Goal: Task Accomplishment & Management: Complete application form

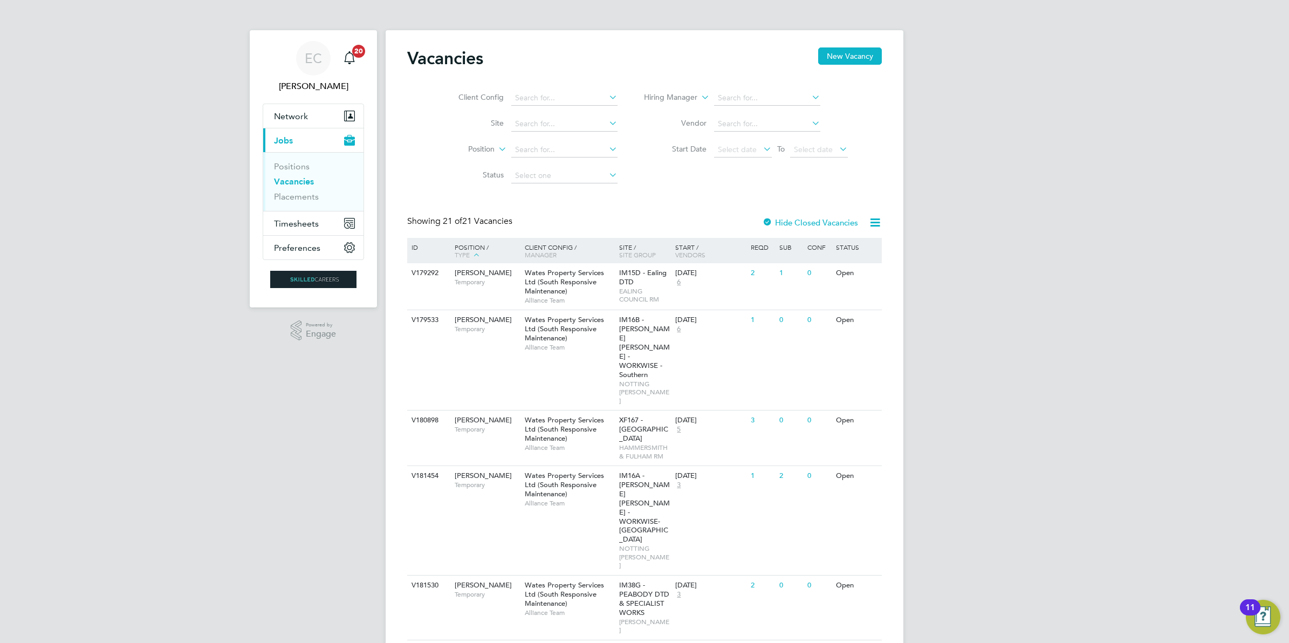
click at [297, 179] on link "Vacancies" at bounding box center [294, 181] width 40 height 10
click at [299, 221] on span "Timesheets" at bounding box center [296, 223] width 45 height 10
click at [306, 187] on link "Timesheets" at bounding box center [296, 190] width 45 height 10
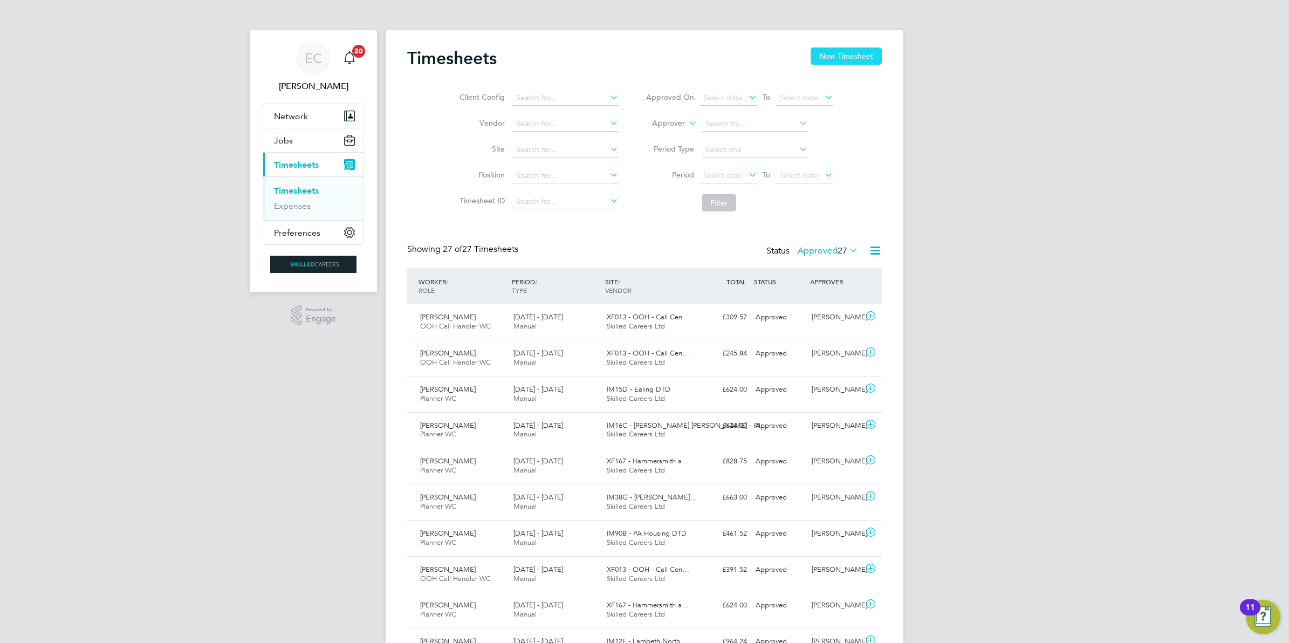
click at [829, 58] on button "New Timesheet" at bounding box center [845, 55] width 71 height 17
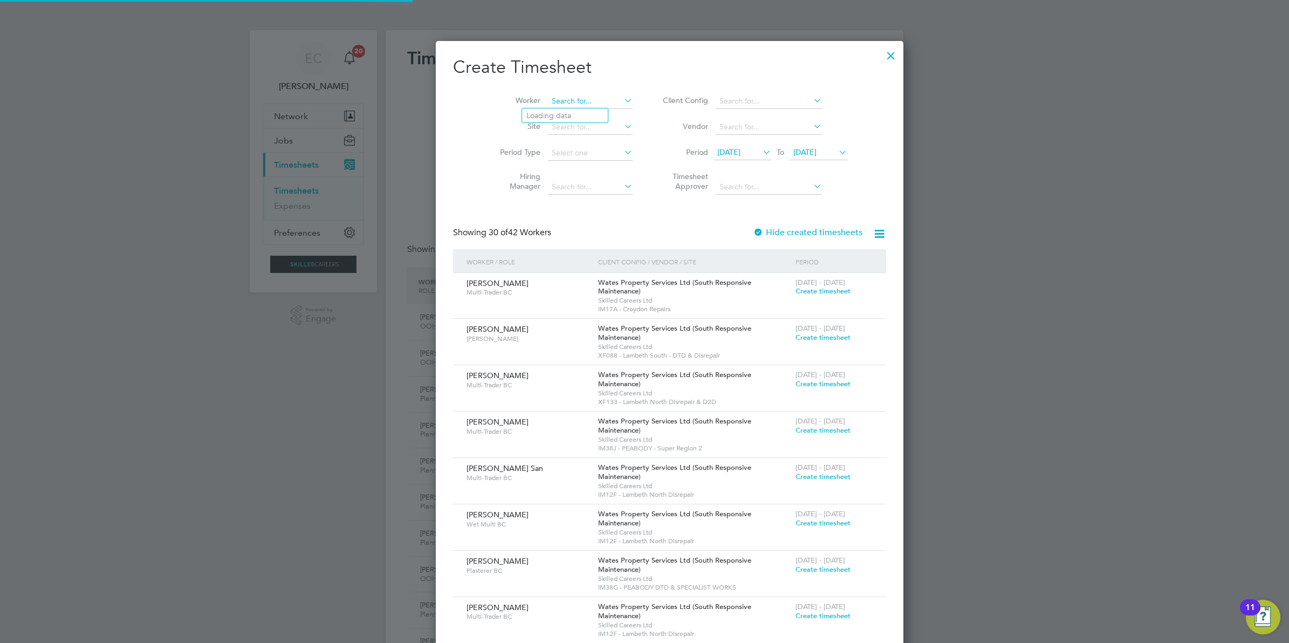
click at [548, 102] on input at bounding box center [590, 101] width 85 height 15
click at [567, 130] on li "Reece Hercules" at bounding box center [588, 130] width 133 height 15
type input "Reece Hercules"
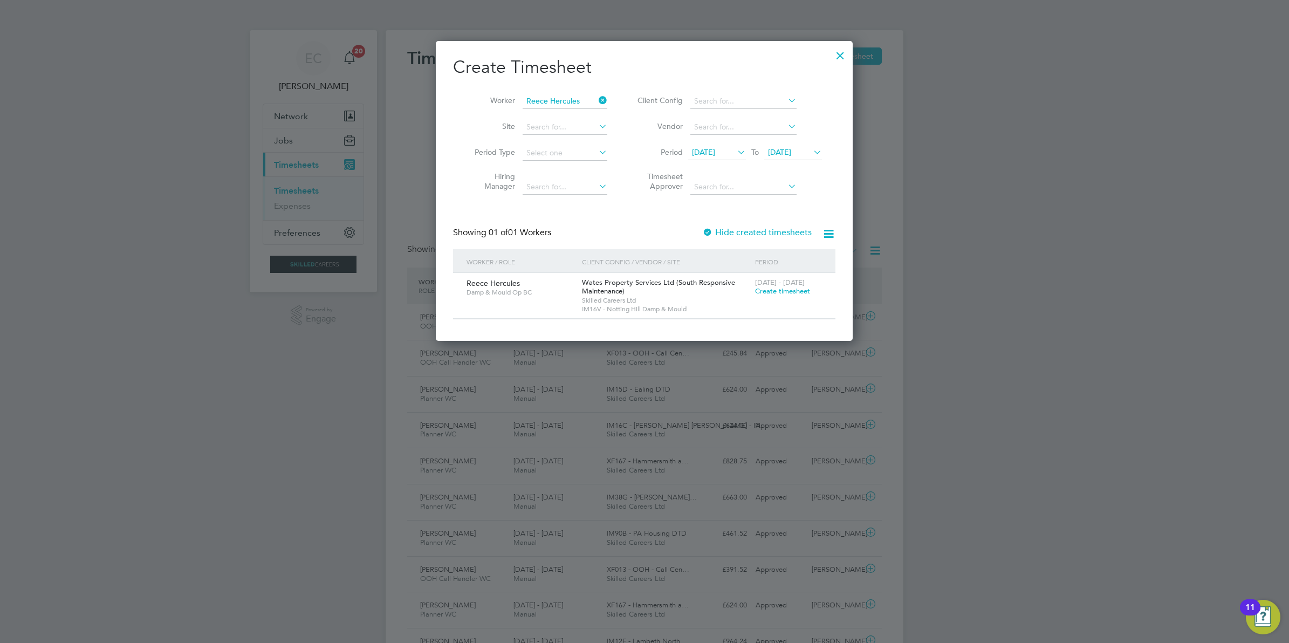
click at [761, 233] on label "Hide created timesheets" at bounding box center [756, 232] width 109 height 11
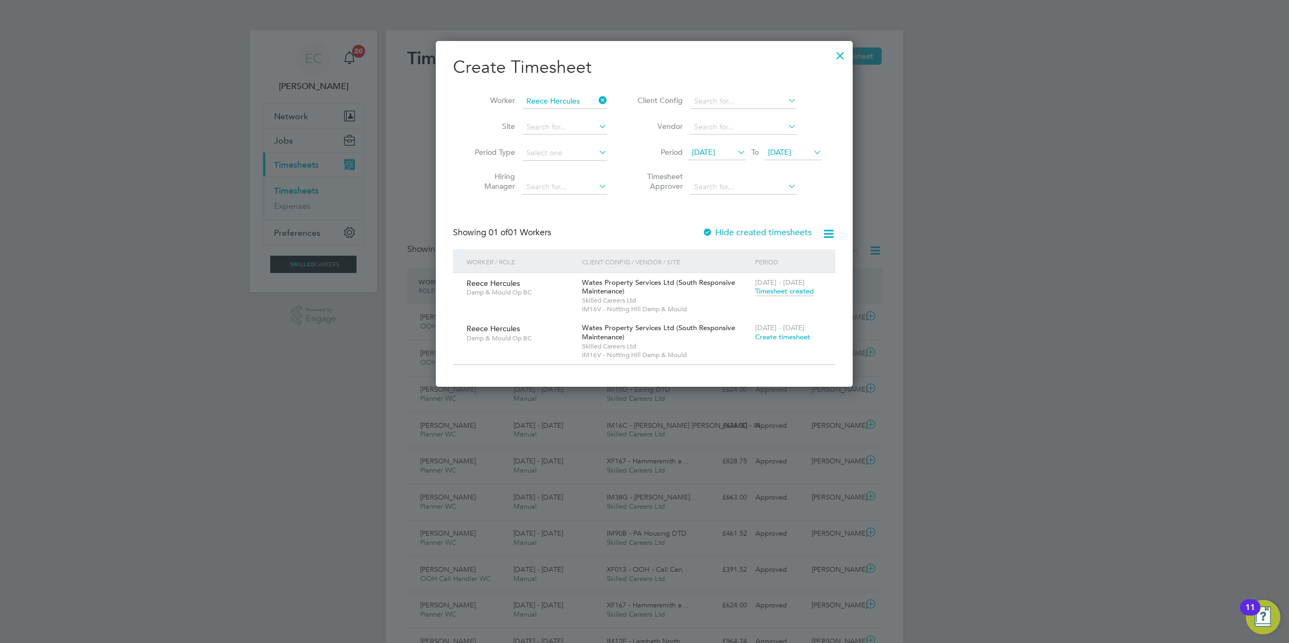
click at [1046, 249] on div at bounding box center [644, 321] width 1289 height 643
drag, startPoint x: 839, startPoint y: 53, endPoint x: 1153, endPoint y: 4, distance: 317.1
click at [839, 53] on div at bounding box center [839, 52] width 19 height 19
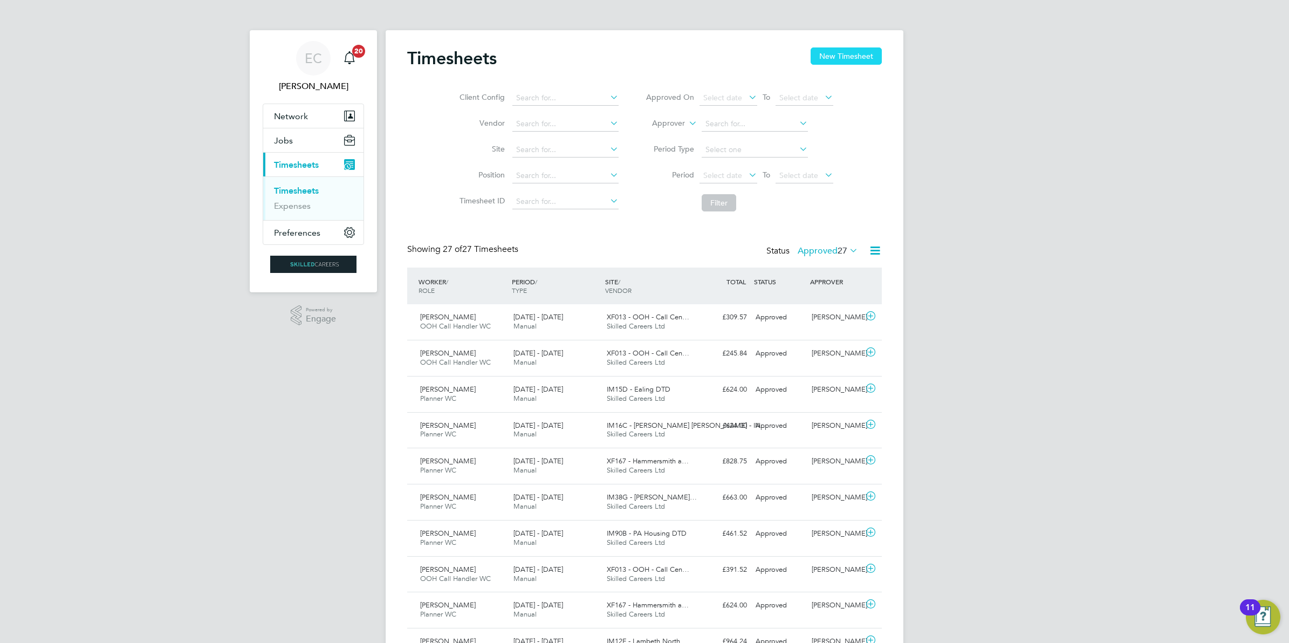
click at [837, 60] on button "New Timesheet" at bounding box center [845, 55] width 71 height 17
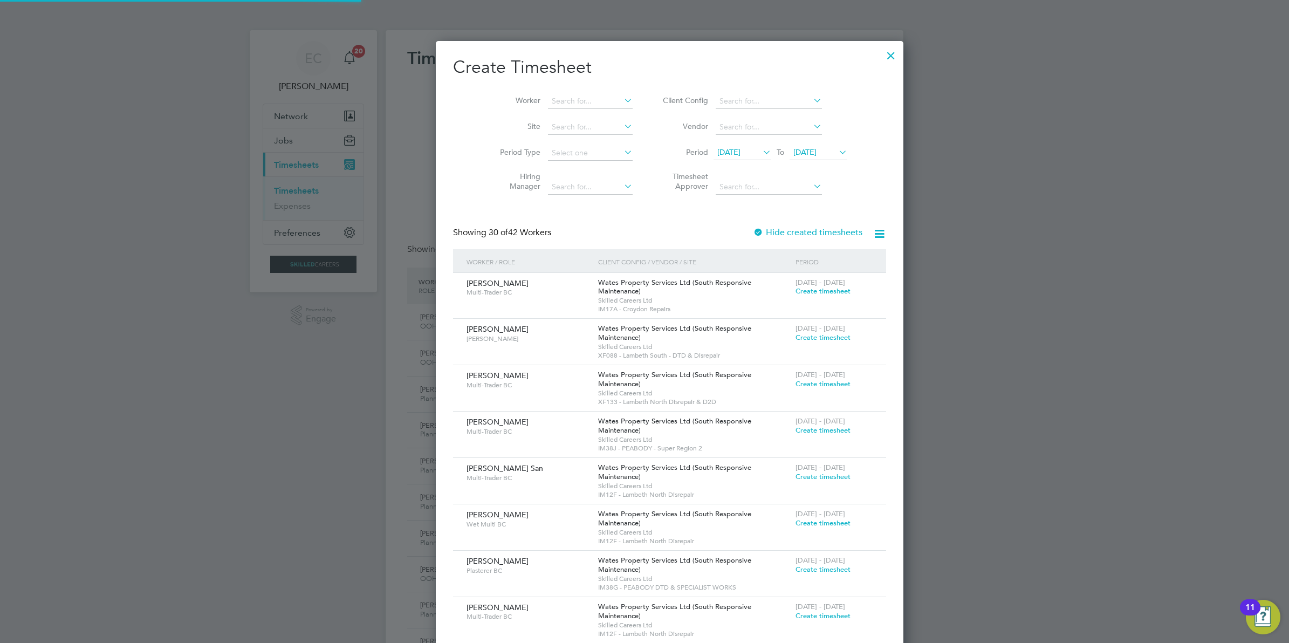
scroll to position [1846, 417]
click at [583, 103] on input at bounding box center [590, 101] width 85 height 15
click at [548, 98] on input "[PERSON_NAME]" at bounding box center [590, 101] width 85 height 15
click at [565, 100] on input "[PERSON_NAME]" at bounding box center [590, 101] width 85 height 15
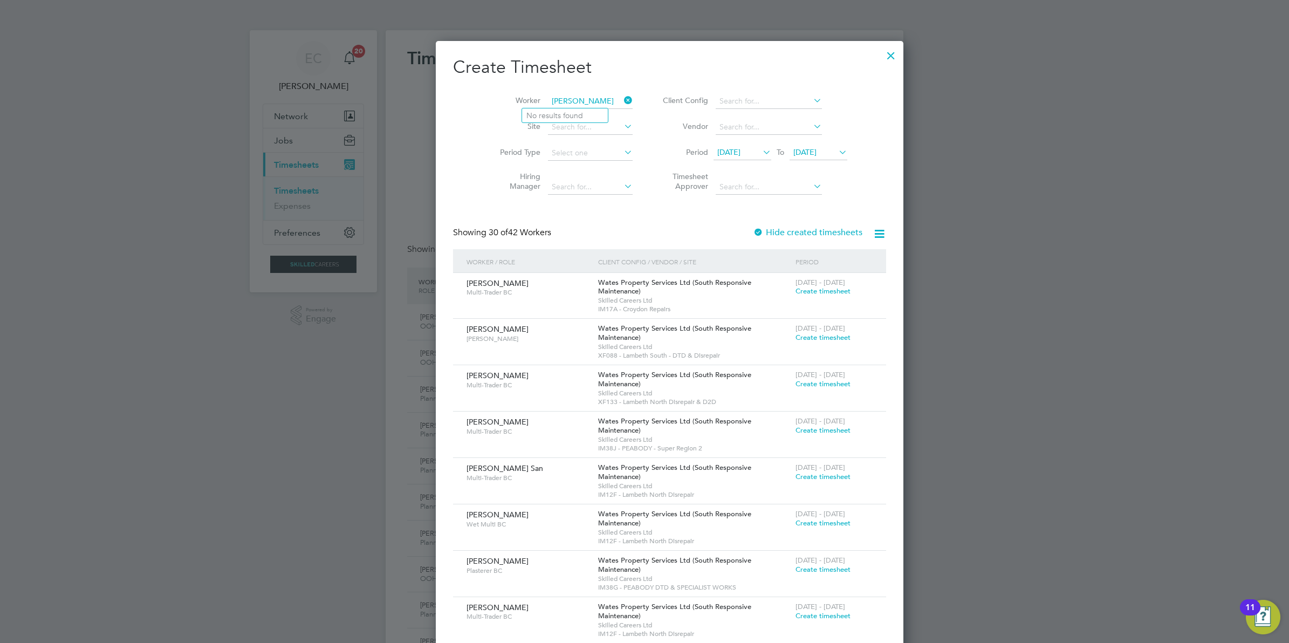
type input "[PERSON_NAME]"
click at [622, 96] on icon at bounding box center [622, 100] width 0 height 15
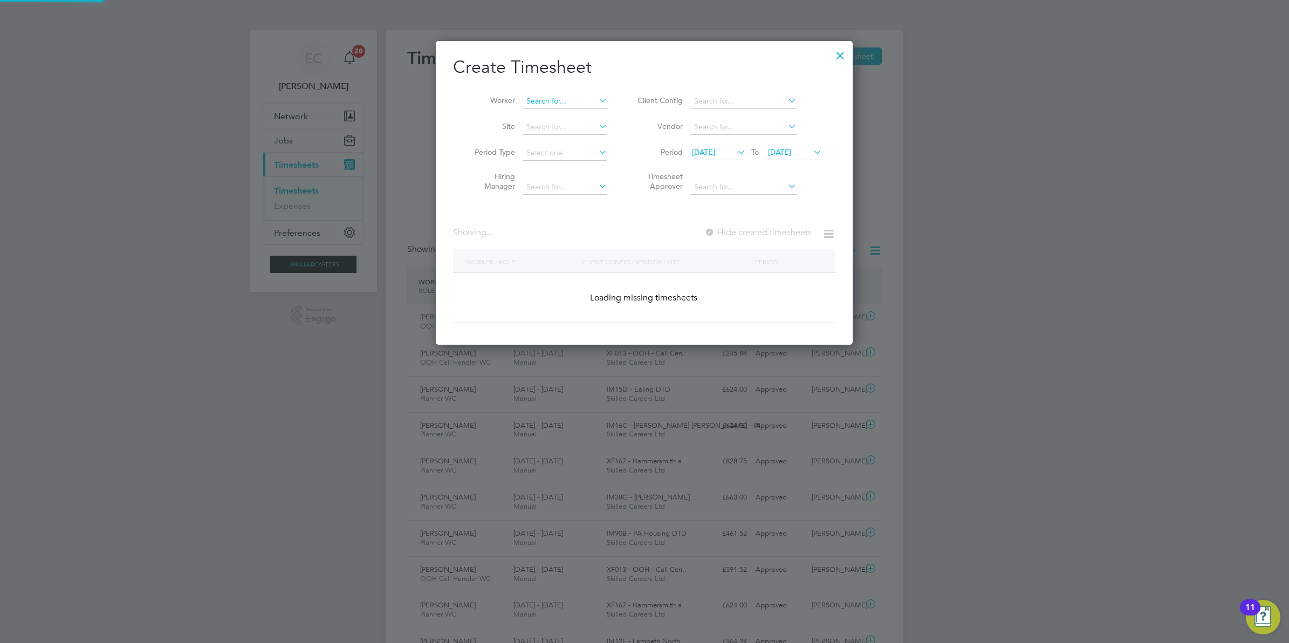
click at [562, 103] on input at bounding box center [564, 101] width 85 height 15
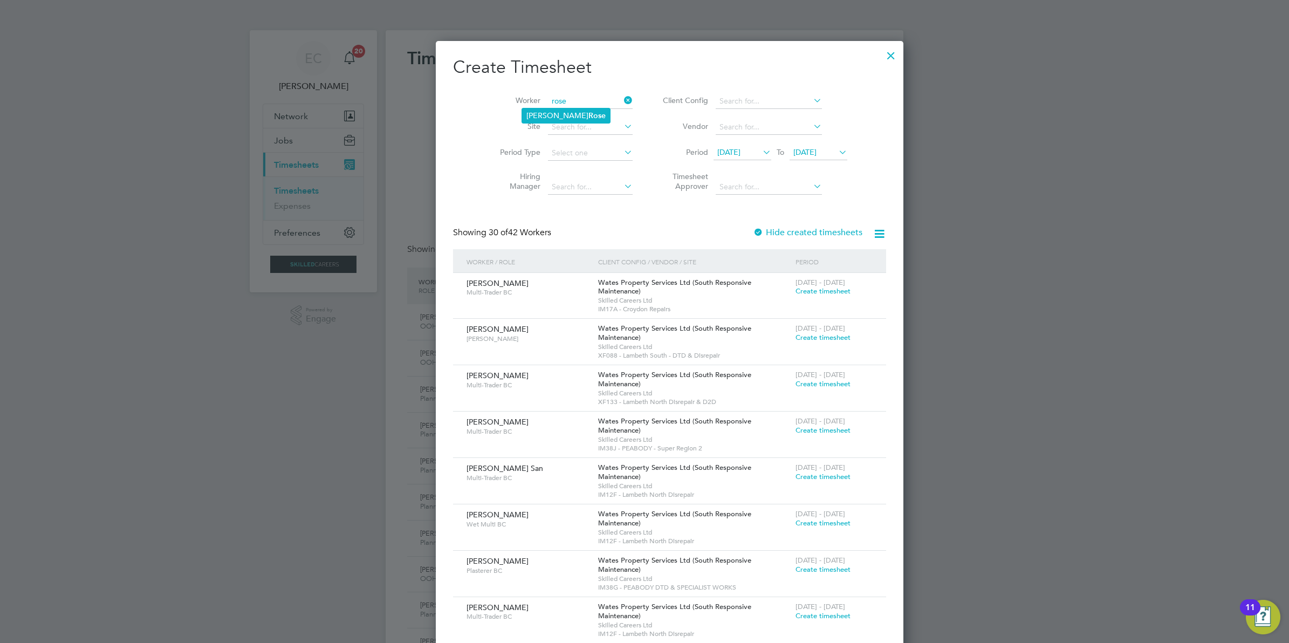
click at [585, 114] on li "[PERSON_NAME]" at bounding box center [566, 115] width 88 height 15
type input "[PERSON_NAME]"
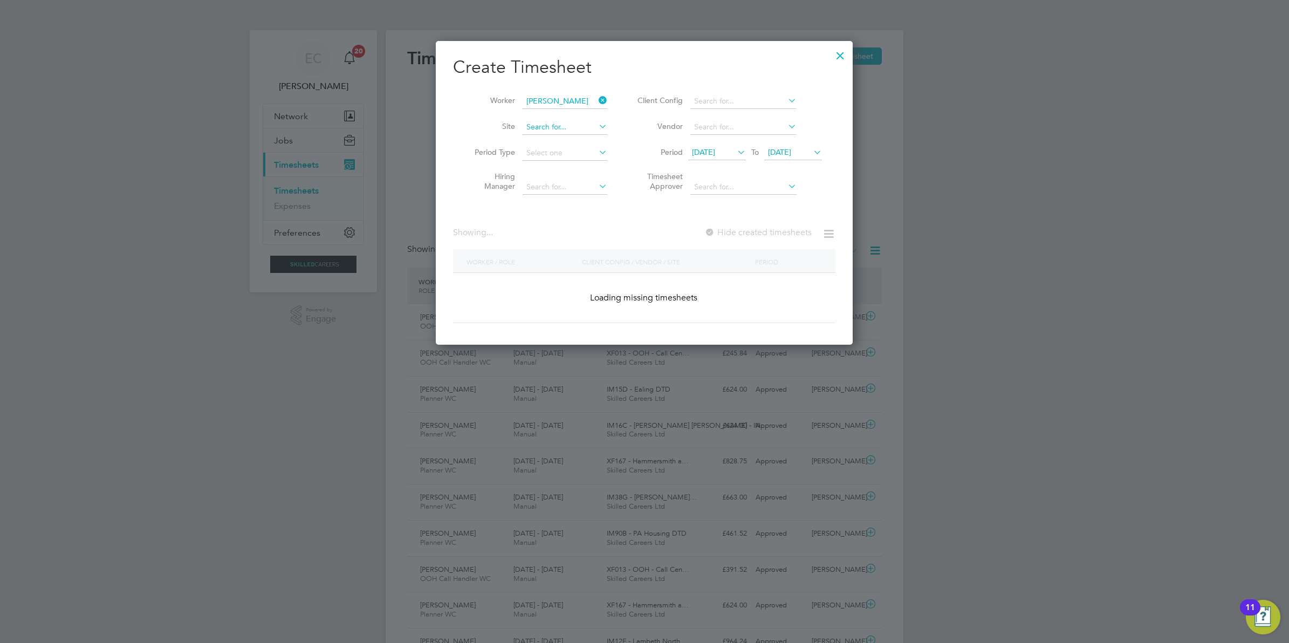
scroll to position [300, 417]
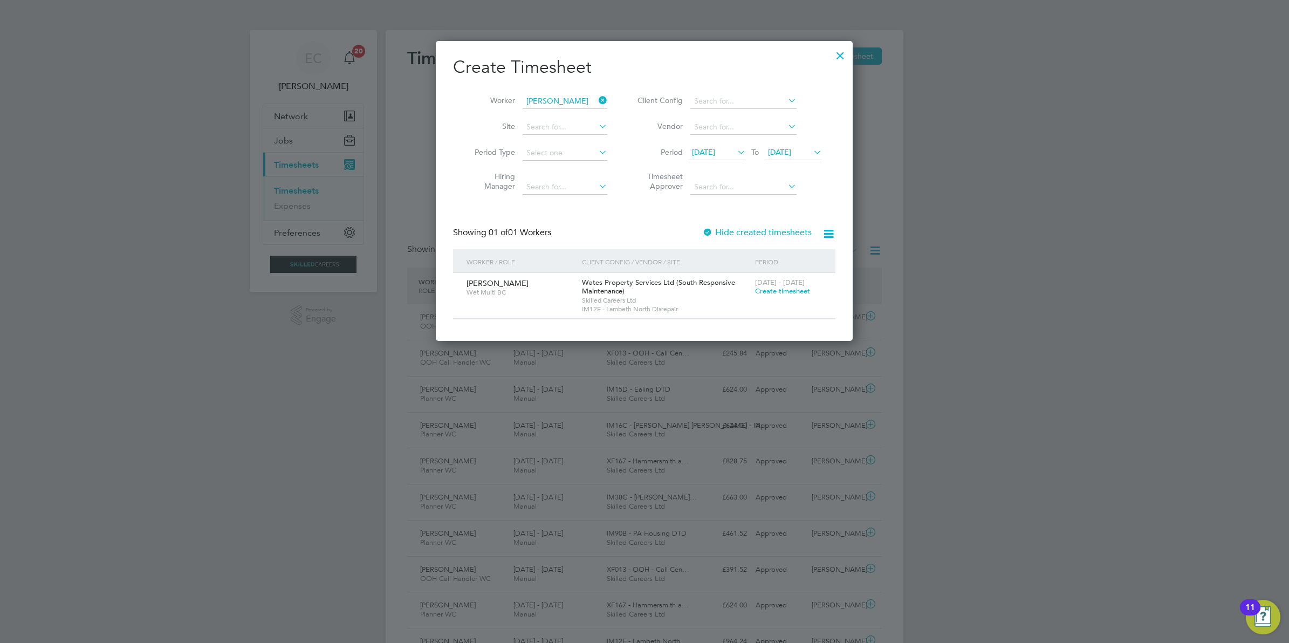
click at [739, 230] on label "Hide created timesheets" at bounding box center [756, 232] width 109 height 11
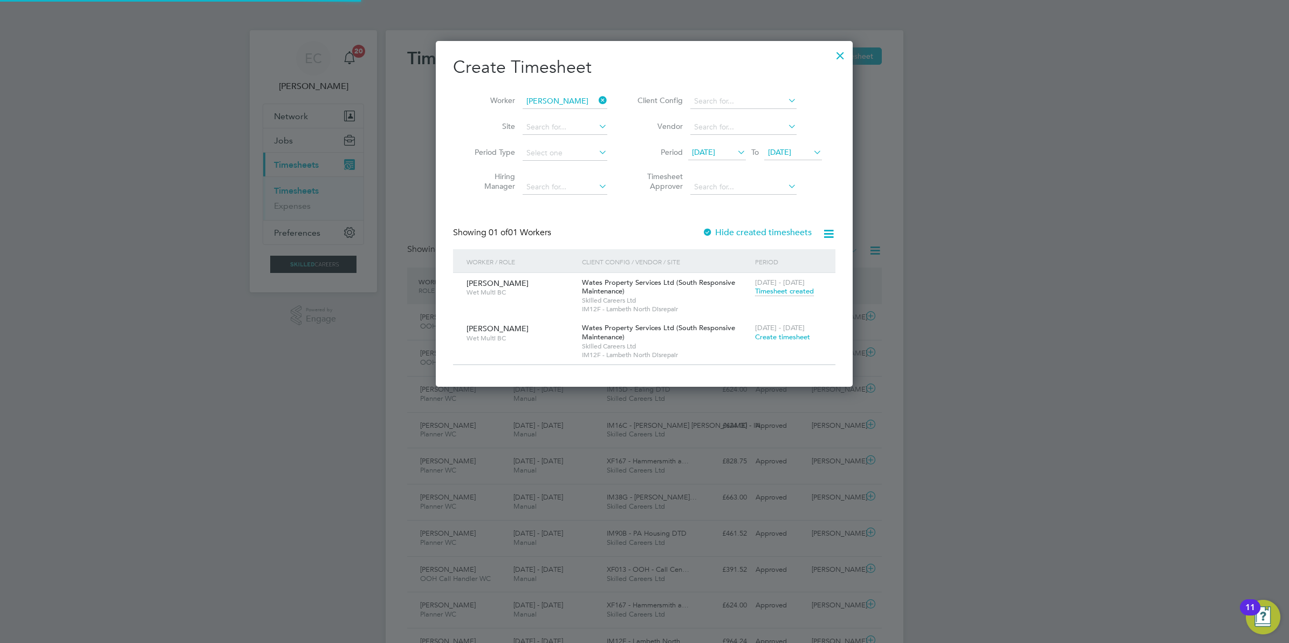
scroll to position [346, 417]
click at [773, 290] on span "Timesheet created" at bounding box center [784, 291] width 59 height 10
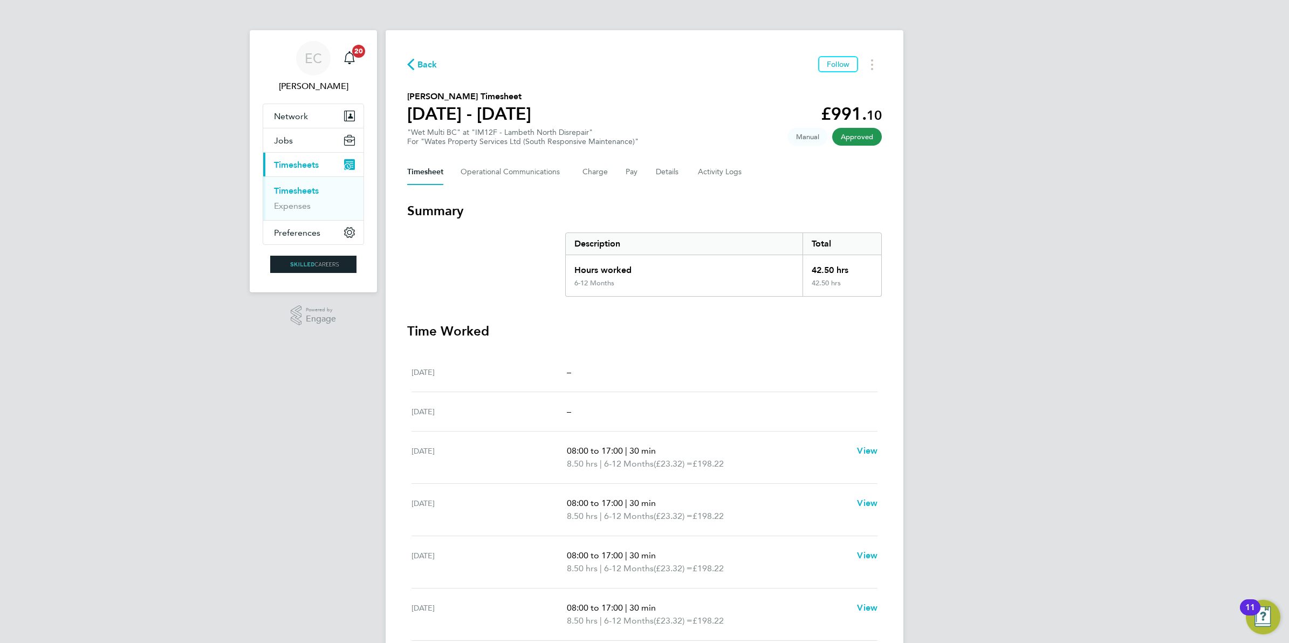
click at [422, 62] on span "Back" at bounding box center [427, 64] width 20 height 13
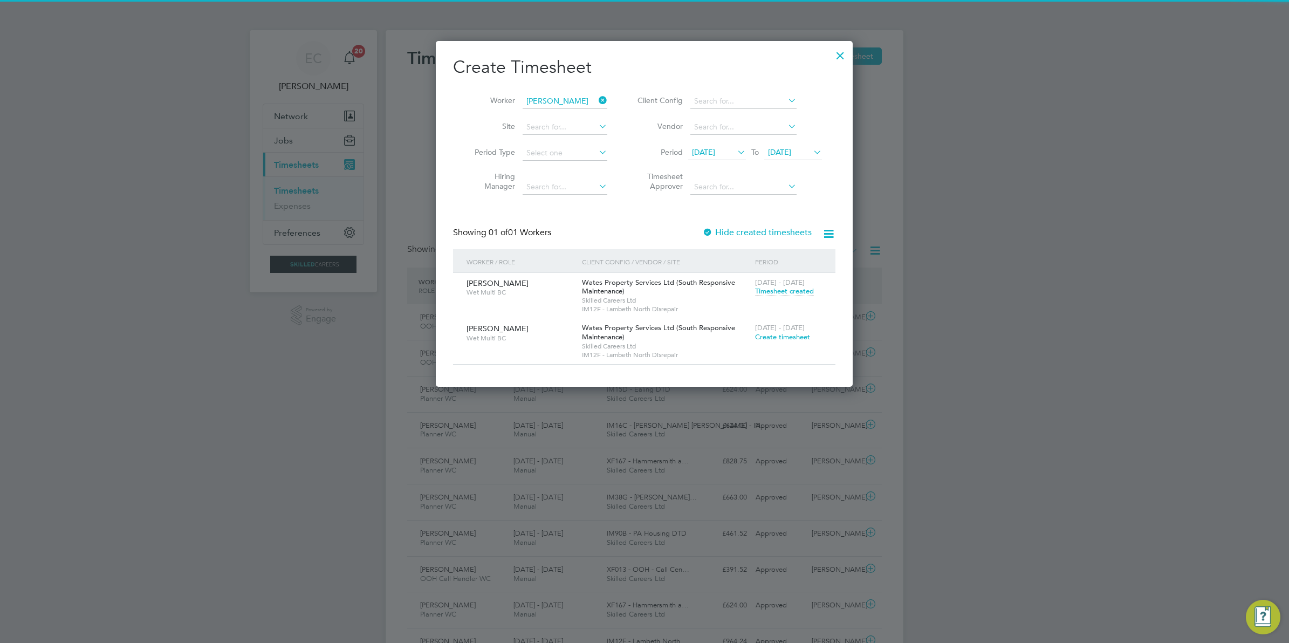
scroll to position [27, 93]
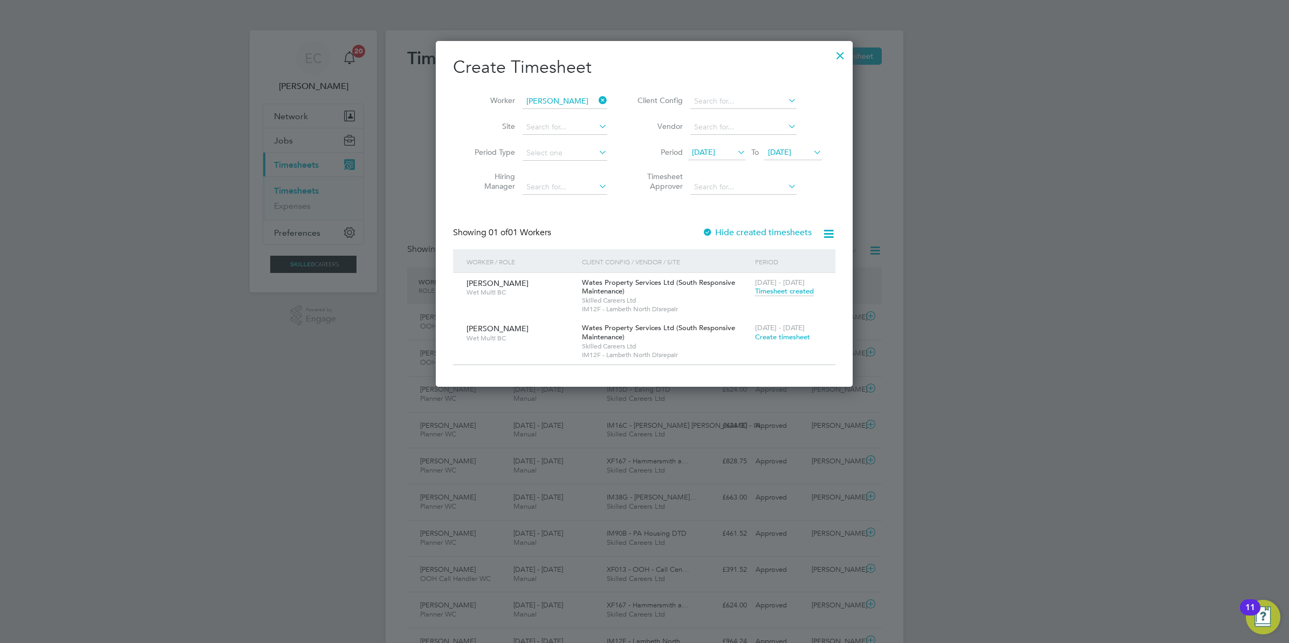
click at [596, 98] on icon at bounding box center [596, 100] width 0 height 15
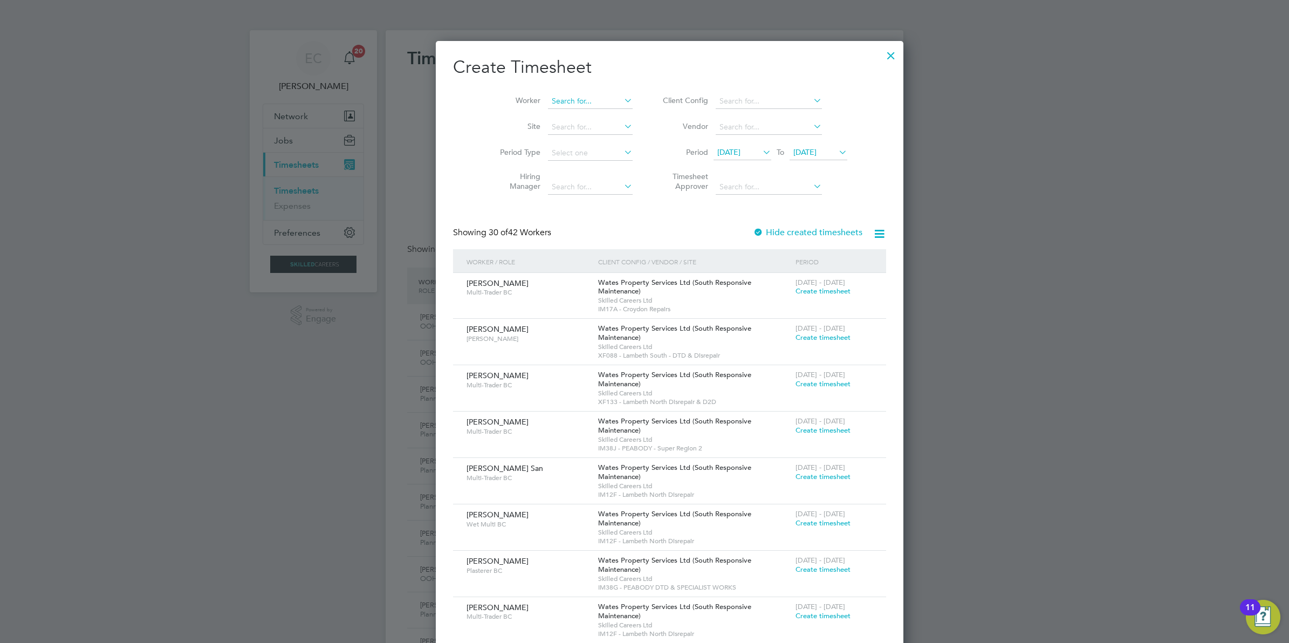
click at [550, 102] on input at bounding box center [590, 101] width 85 height 15
click at [588, 170] on b "[PERSON_NAME]" at bounding box center [619, 174] width 63 height 9
type input "[PERSON_NAME]"
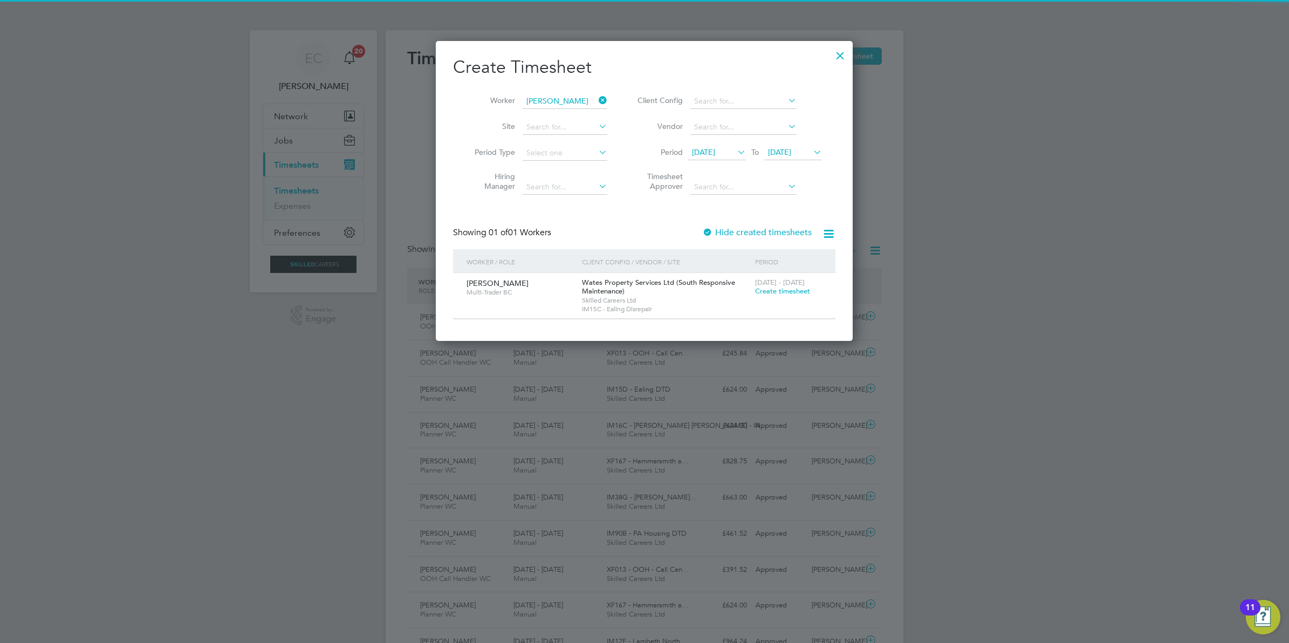
click at [729, 232] on label "Hide created timesheets" at bounding box center [756, 232] width 109 height 11
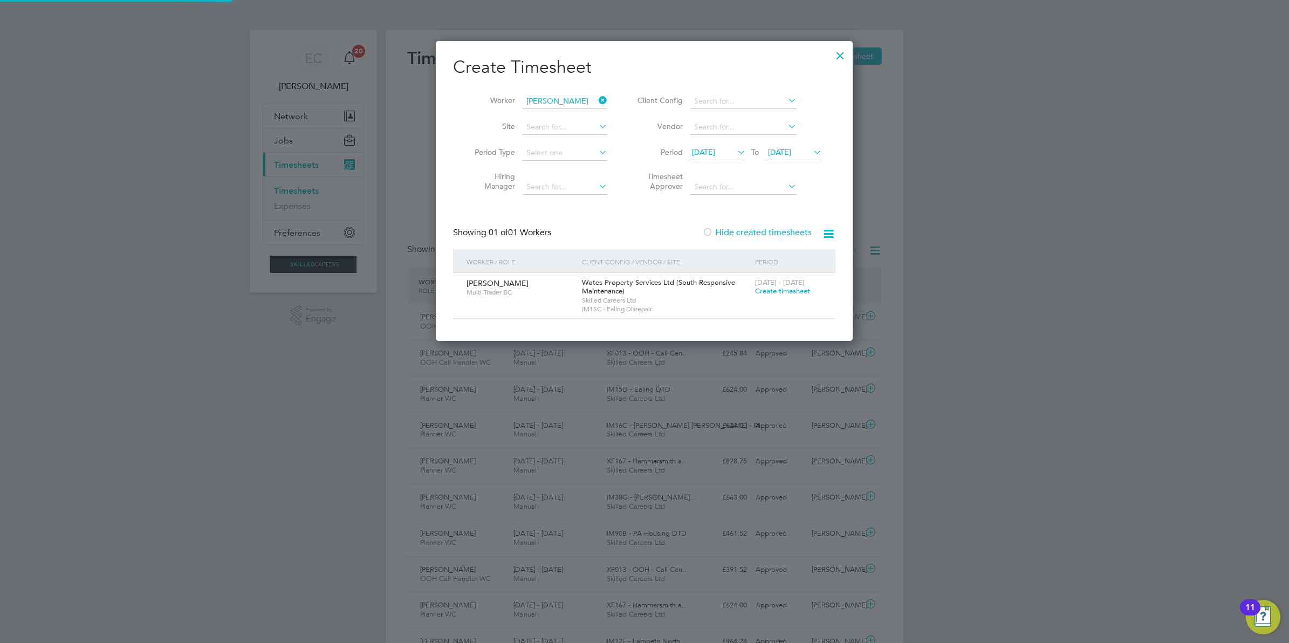
drag, startPoint x: 729, startPoint y: 232, endPoint x: 737, endPoint y: 232, distance: 7.6
click at [730, 232] on label "Hide created timesheets" at bounding box center [756, 232] width 109 height 11
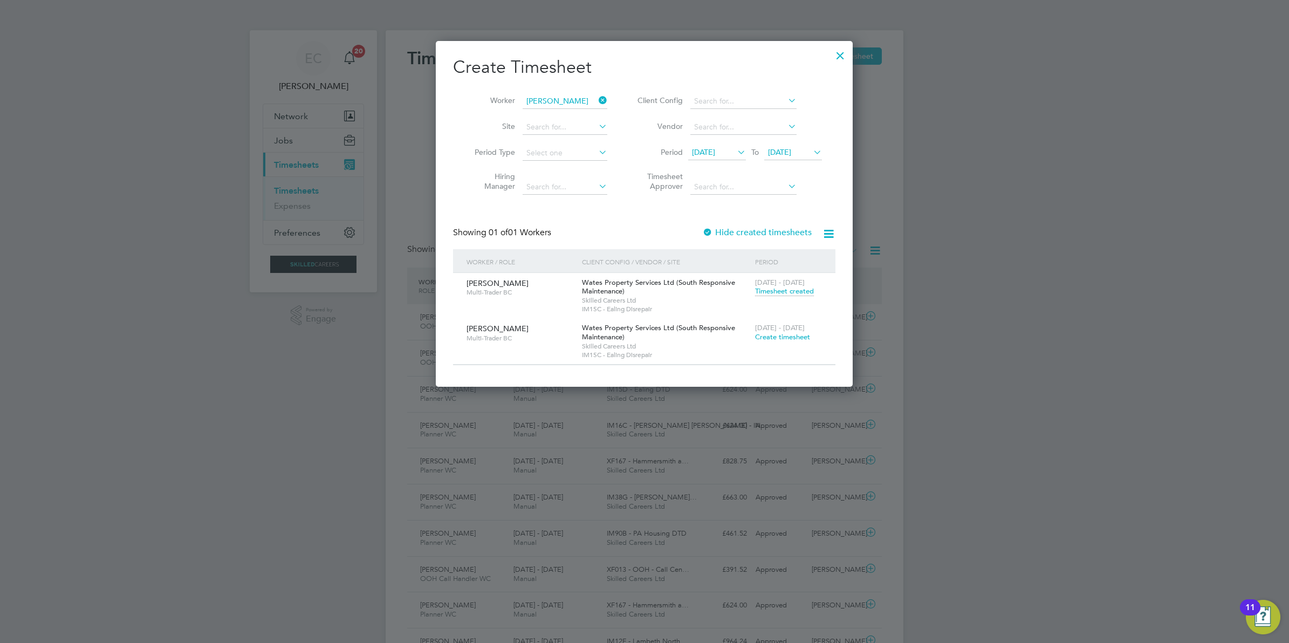
click at [596, 97] on icon at bounding box center [596, 100] width 0 height 15
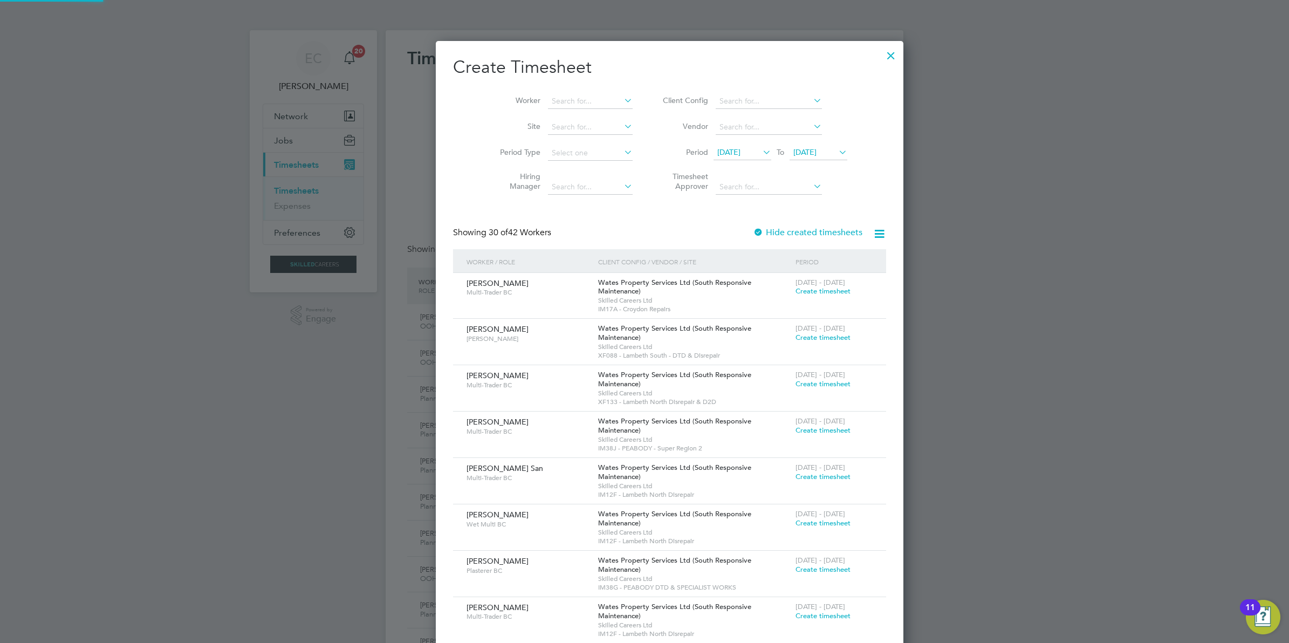
scroll to position [1846, 417]
click at [720, 152] on span "[DATE]" at bounding box center [728, 152] width 23 height 10
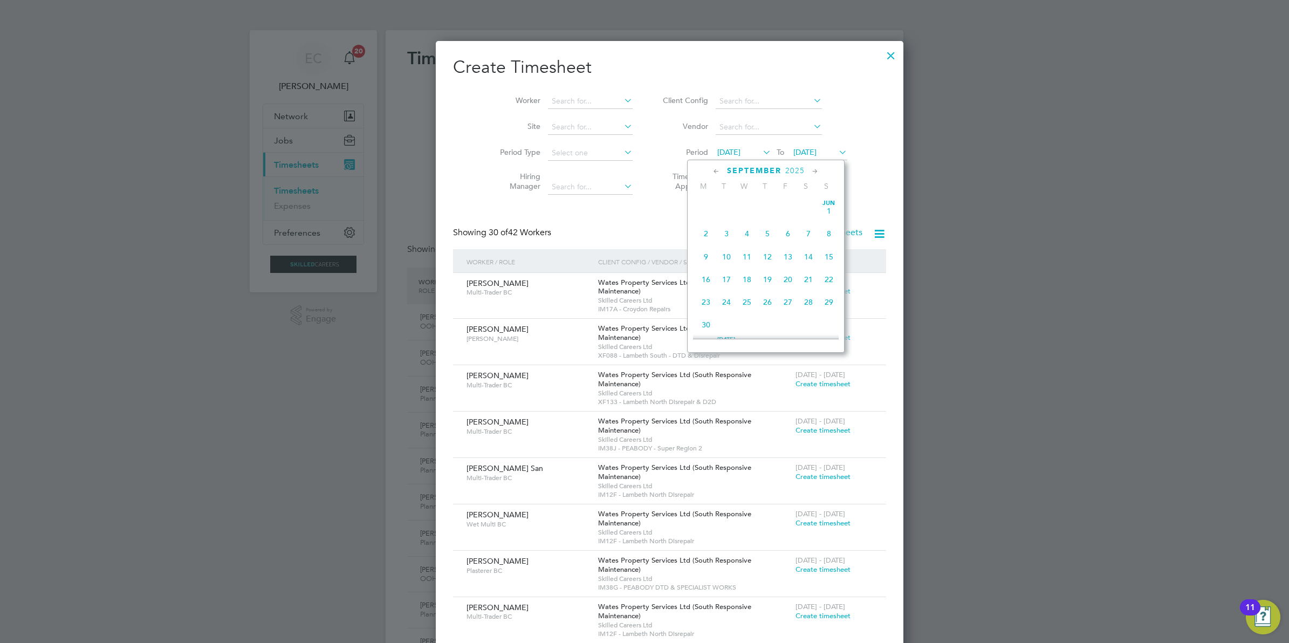
scroll to position [378, 0]
click at [810, 253] on span "20" at bounding box center [808, 242] width 20 height 20
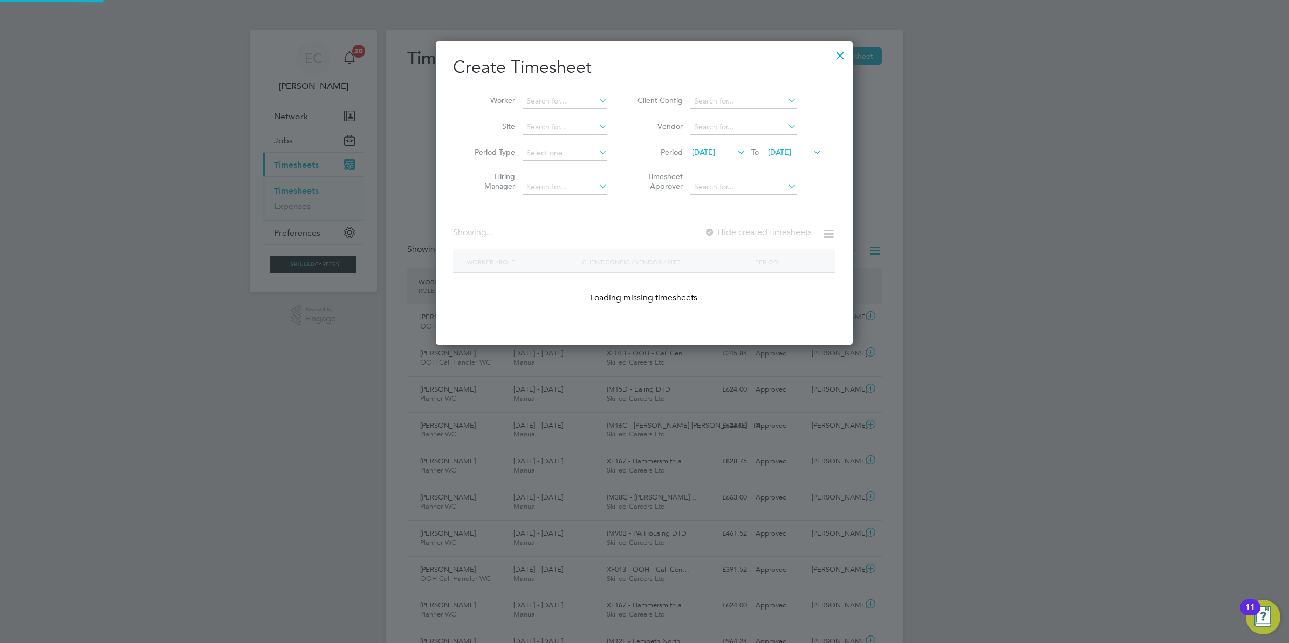
scroll to position [1708, 417]
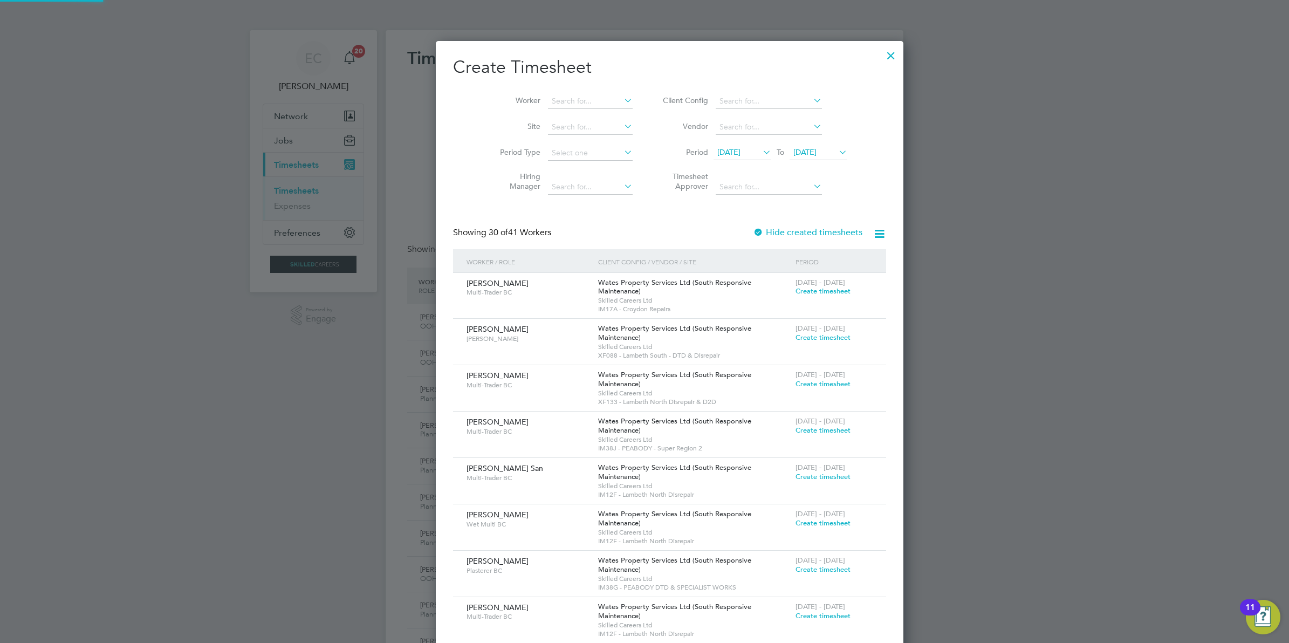
click at [793, 149] on span "[DATE]" at bounding box center [804, 152] width 23 height 10
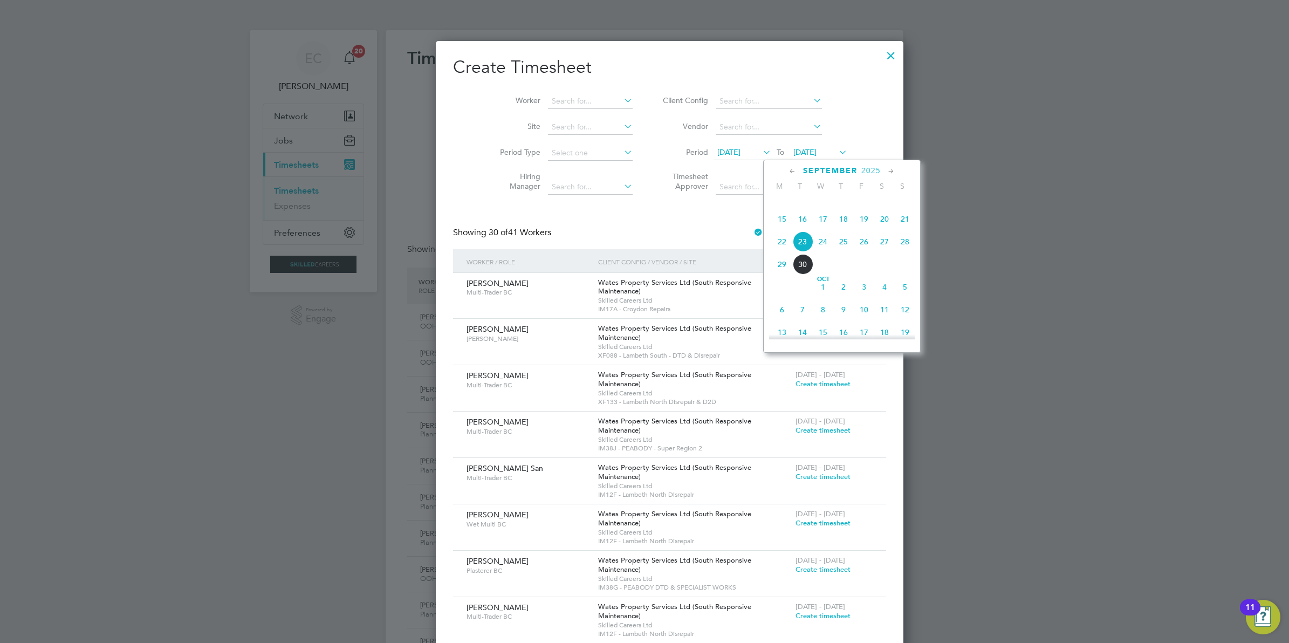
click at [858, 252] on span "26" at bounding box center [864, 241] width 20 height 20
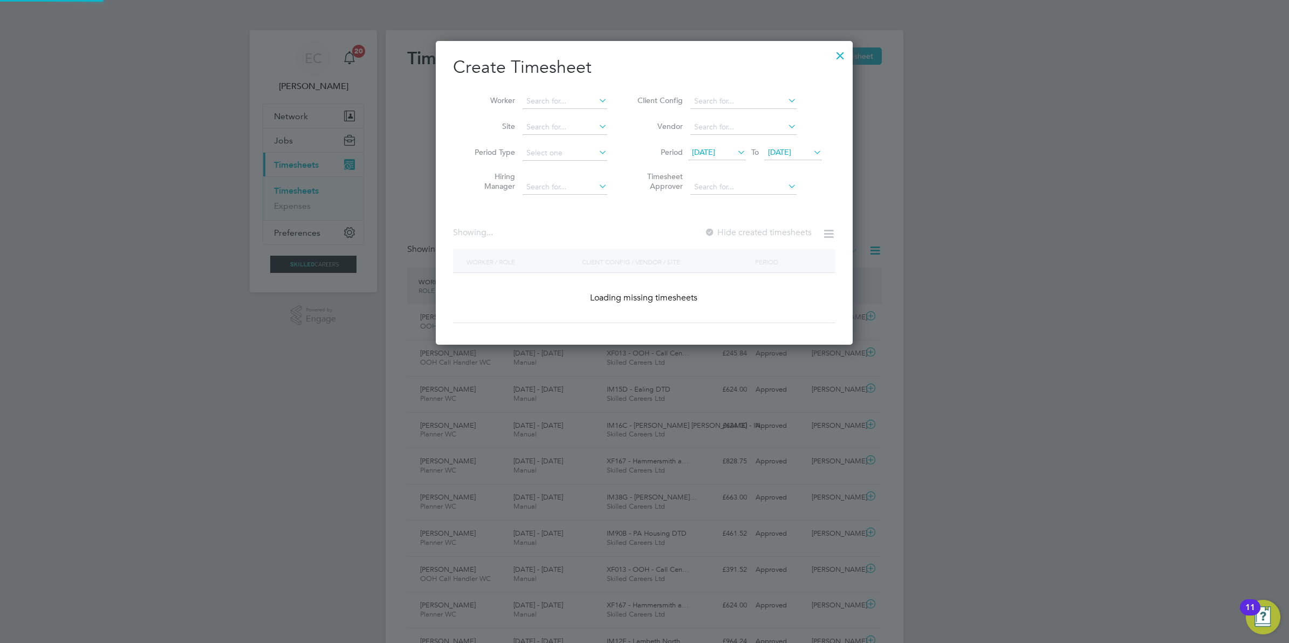
scroll to position [1708, 417]
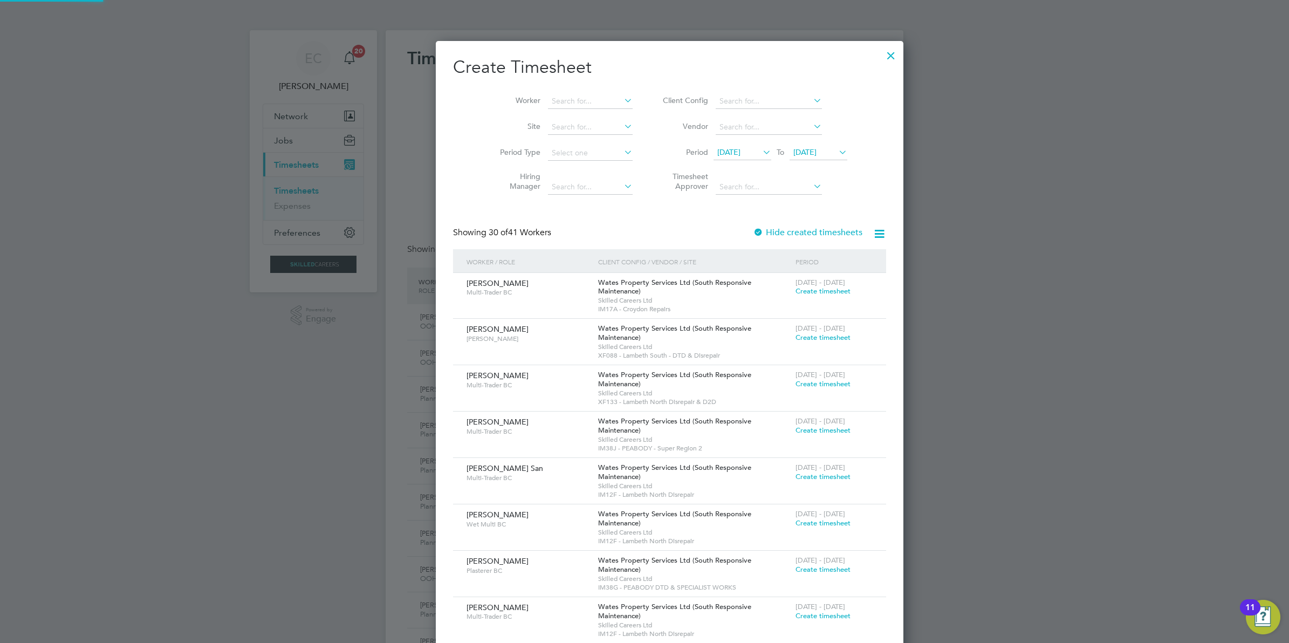
click at [872, 232] on icon at bounding box center [878, 233] width 13 height 13
click at [792, 257] on li "Download missing timesheets" at bounding box center [773, 258] width 117 height 15
click at [642, 73] on h2 "Create Timesheet" at bounding box center [669, 67] width 433 height 23
